Goal: Check status: Check status

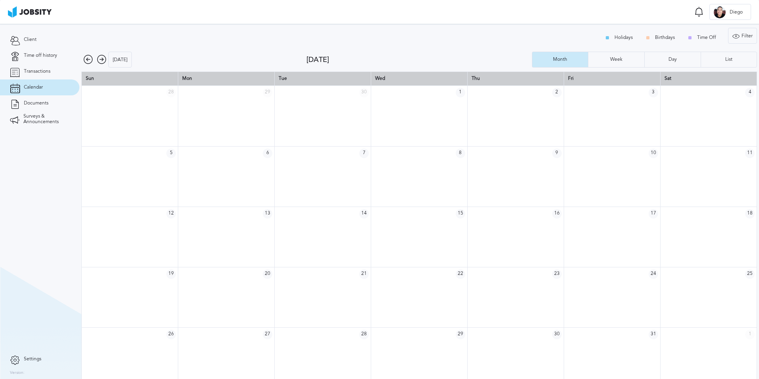
scroll to position [11, 0]
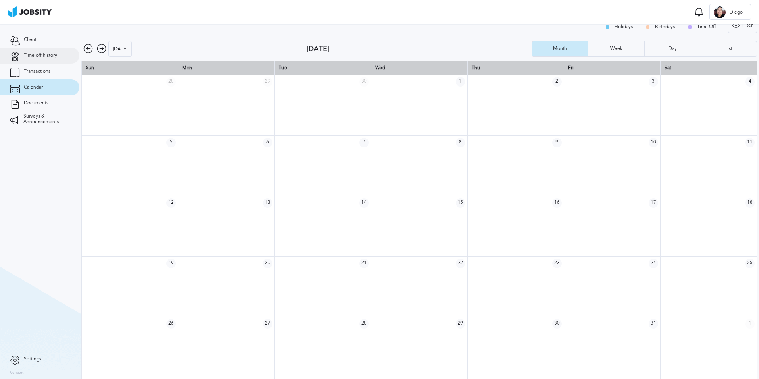
click at [40, 56] on span "Time off history" at bounding box center [40, 56] width 33 height 6
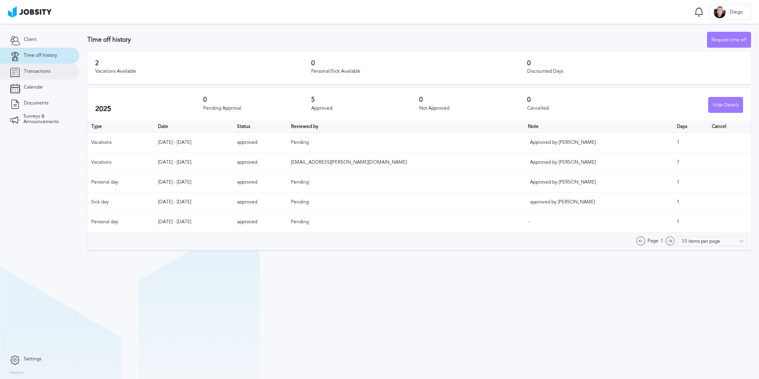
click at [37, 70] on span "Transactions" at bounding box center [37, 72] width 27 height 6
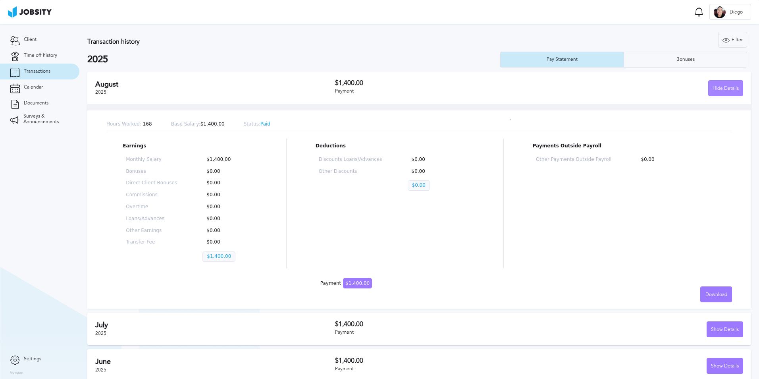
click at [715, 91] on div "Hide Details" at bounding box center [726, 89] width 34 height 16
click at [730, 90] on div "Hide Details" at bounding box center [726, 89] width 34 height 16
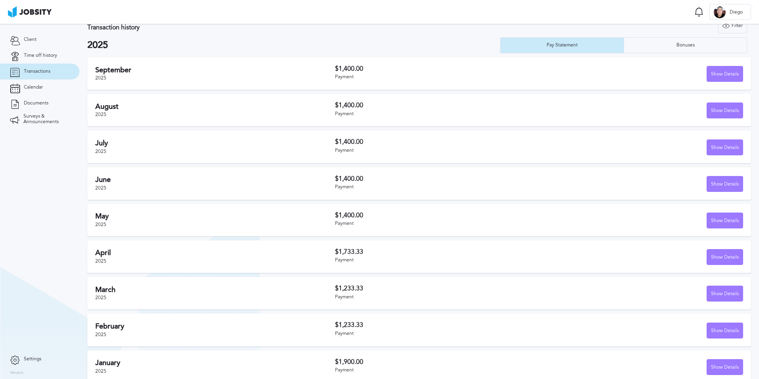
scroll to position [22, 0]
